Goal: Information Seeking & Learning: Learn about a topic

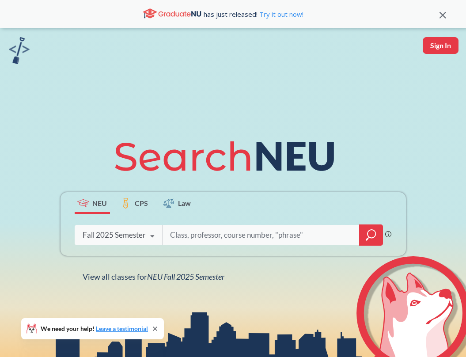
scroll to position [82, 0]
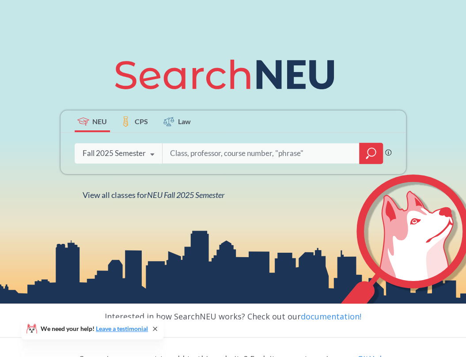
click at [188, 152] on input "search" at bounding box center [261, 153] width 184 height 19
type input "calc3"
click at [368, 153] on icon "magnifying glass" at bounding box center [372, 152] width 8 height 8
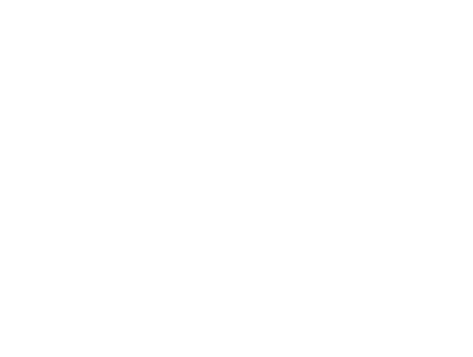
click at [70, 181] on body at bounding box center [236, 178] width 473 height 357
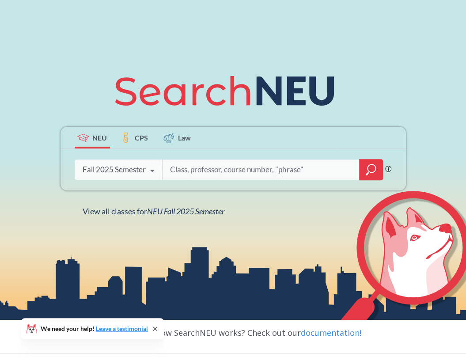
scroll to position [50, 0]
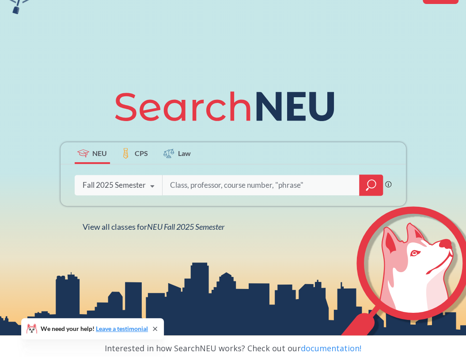
click at [250, 176] on input "search" at bounding box center [261, 185] width 184 height 19
type input "calc"
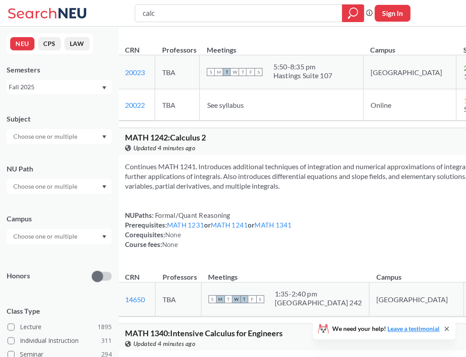
scroll to position [632, 0]
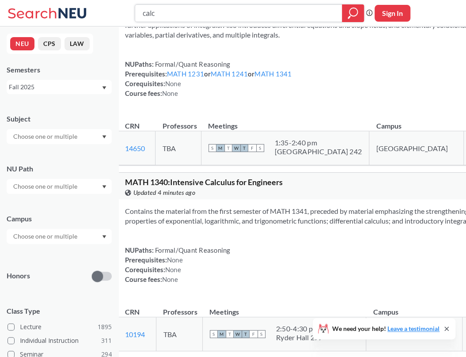
click at [148, 15] on input "calc" at bounding box center [239, 13] width 194 height 15
paste input "Math2321"
click at [161, 14] on input "Math2321" at bounding box center [239, 13] width 194 height 15
type input "Math 2321"
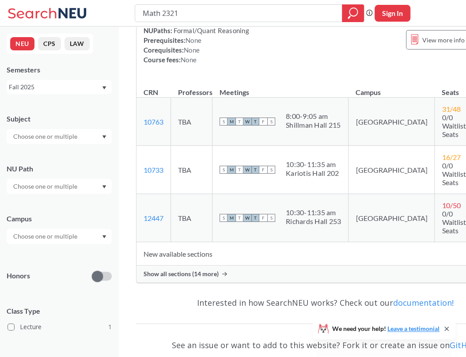
scroll to position [127, 0]
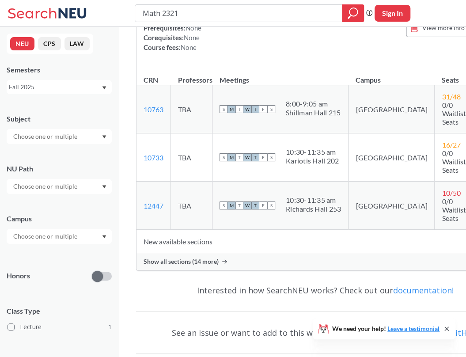
click at [201, 266] on span "Show all sections (14 more)" at bounding box center [181, 262] width 75 height 8
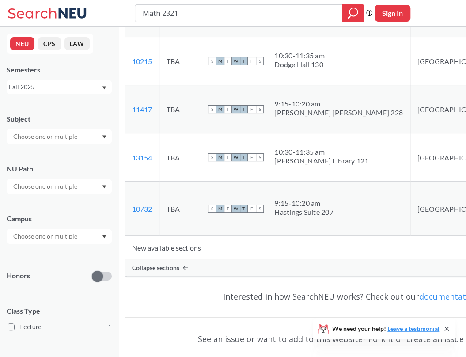
scroll to position [792, 0]
click at [323, 159] on td "S M T W T F S 10:30 - 11:35 am [PERSON_NAME] Library 121" at bounding box center [306, 157] width 210 height 48
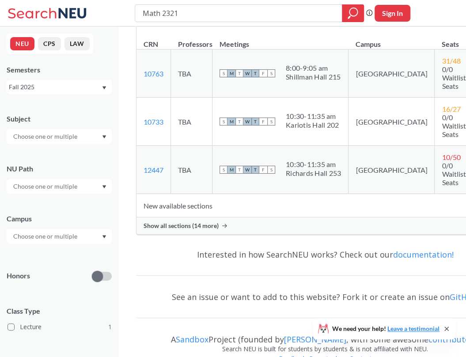
scroll to position [200, 0]
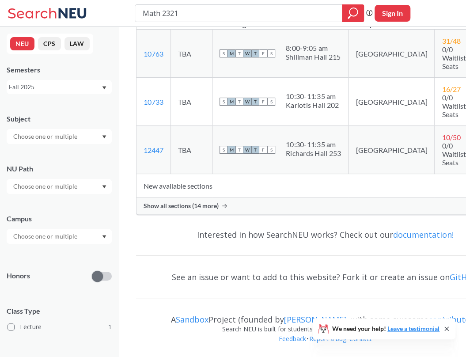
click at [204, 208] on span "Show all sections (14 more)" at bounding box center [181, 206] width 75 height 8
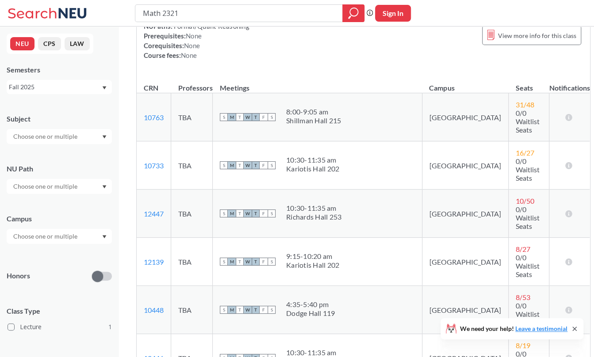
scroll to position [105, 0]
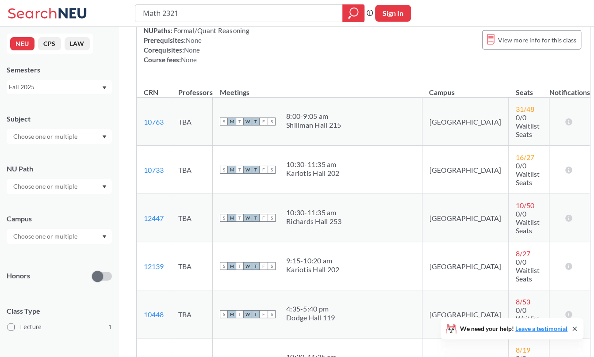
click at [299, 91] on th "Meetings" at bounding box center [318, 88] width 210 height 19
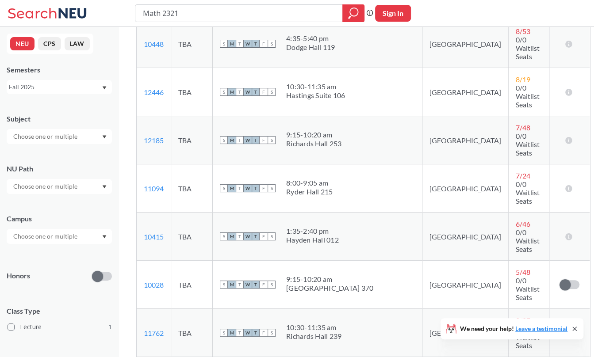
scroll to position [375, 0]
click at [205, 309] on td "TBA" at bounding box center [192, 333] width 42 height 48
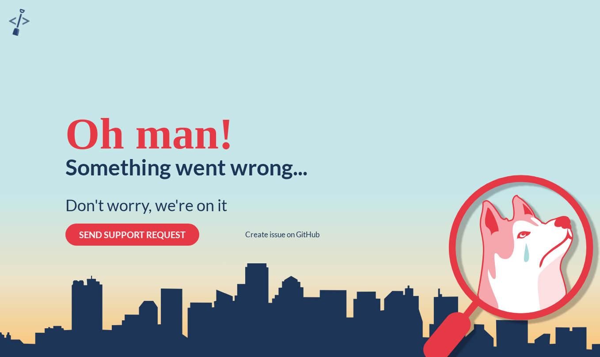
click at [17, 53] on div "Oh man! Something went wrong... Don't worry, we're on it SEND SUPPORT REQUEST C…" at bounding box center [300, 178] width 600 height 357
click at [126, 240] on button "SEND SUPPORT REQUEST" at bounding box center [132, 235] width 134 height 22
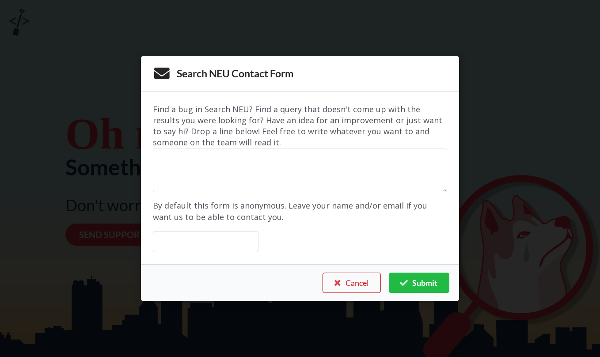
click at [362, 280] on button "Cancel" at bounding box center [352, 283] width 58 height 20
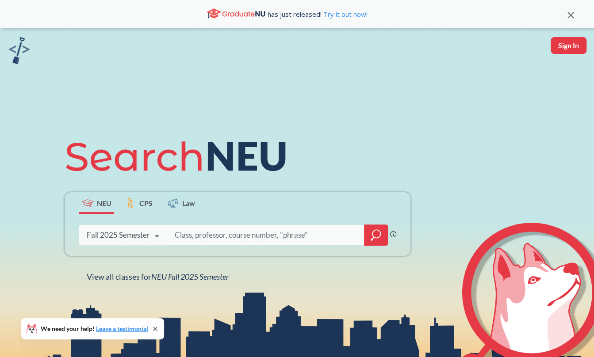
click at [233, 241] on input "search" at bounding box center [266, 235] width 184 height 19
paste input "Math2321"
click at [192, 236] on input "Math2321" at bounding box center [266, 235] width 184 height 19
type input "Math 2321"
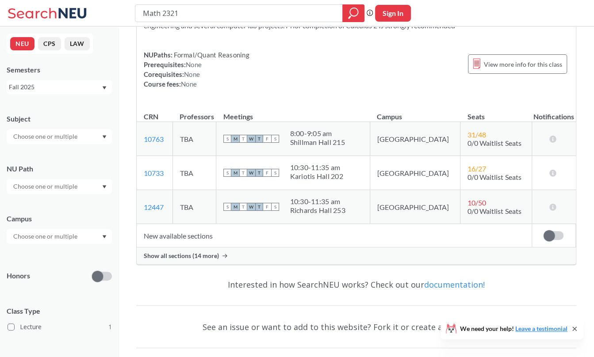
scroll to position [82, 0]
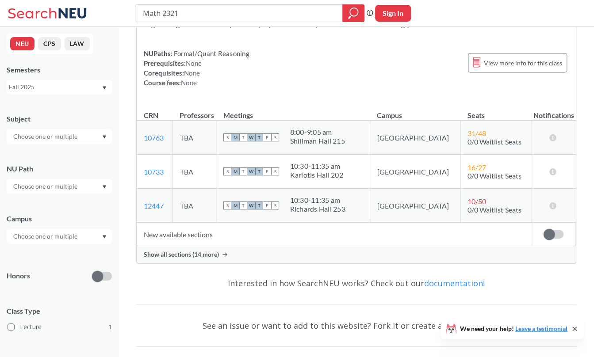
click at [210, 255] on span "Show all sections (14 more)" at bounding box center [181, 255] width 75 height 8
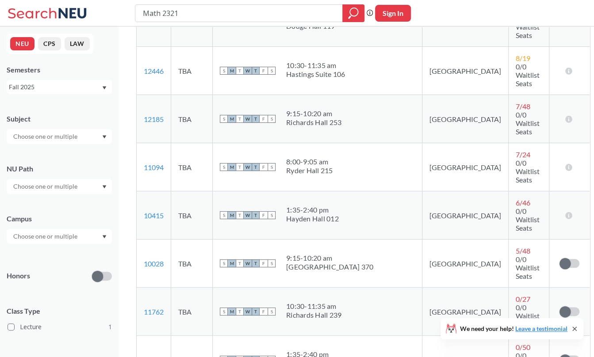
scroll to position [397, 0]
click at [43, 4] on icon at bounding box center [49, 13] width 82 height 18
